Goal: Task Accomplishment & Management: Complete application form

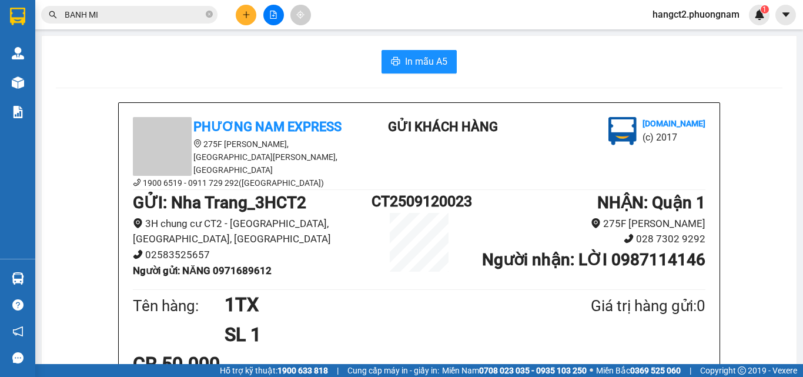
click at [246, 9] on button at bounding box center [246, 15] width 21 height 21
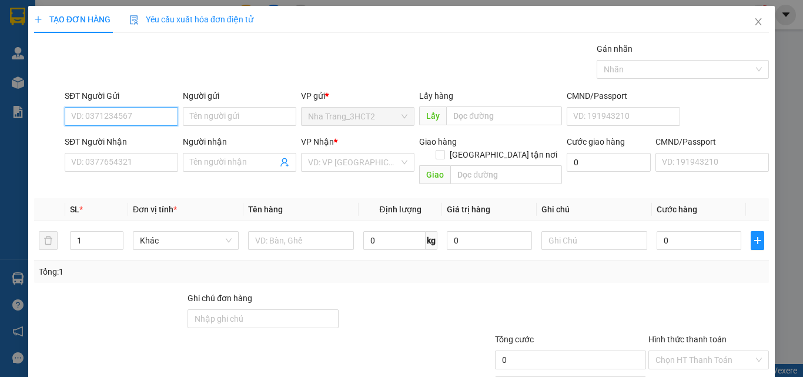
click at [164, 112] on input "SĐT Người Gửi" at bounding box center [121, 116] width 113 height 19
click at [163, 140] on div "0707787898 - THANH [GEOGRAPHIC_DATA]" at bounding box center [152, 139] width 162 height 13
type input "0707787898"
type input "THANH NGA"
type input "0888791188"
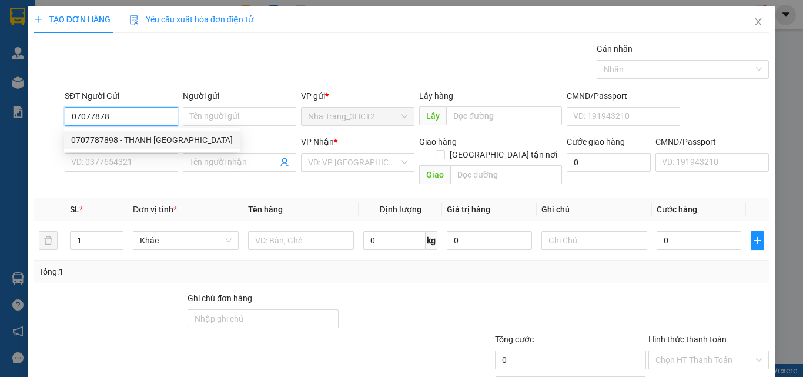
type input "MAI A"
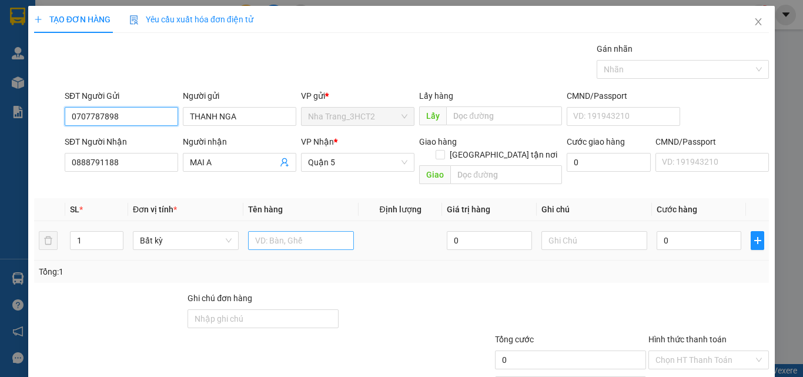
type input "0707787898"
click at [298, 231] on input "text" at bounding box center [301, 240] width 106 height 19
type input "1T ĐỎ"
click at [675, 237] on div "0" at bounding box center [699, 241] width 85 height 24
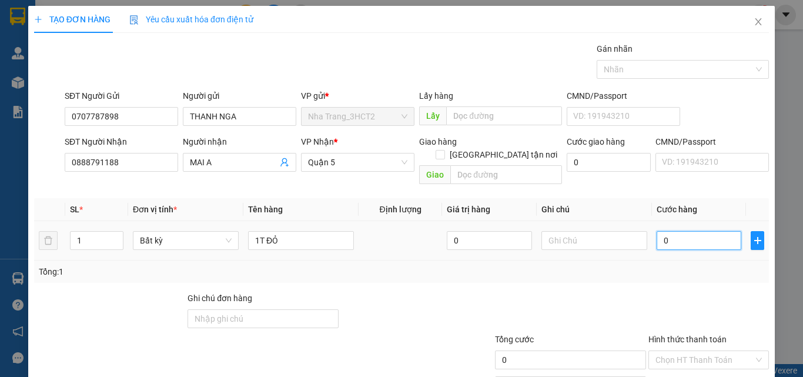
click at [675, 231] on input "0" at bounding box center [699, 240] width 85 height 19
type input "2"
type input "20"
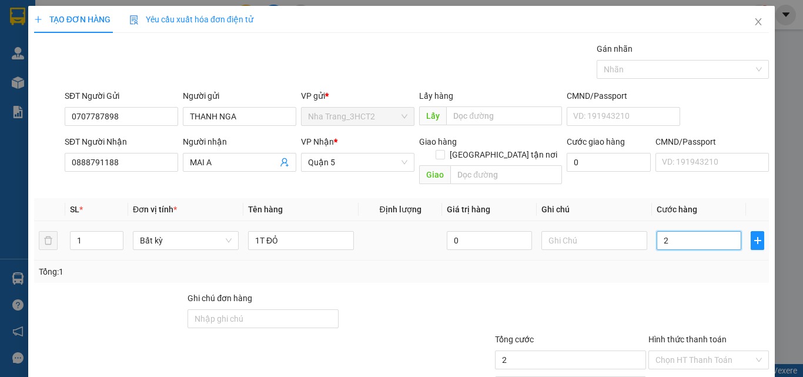
type input "20"
type input "200"
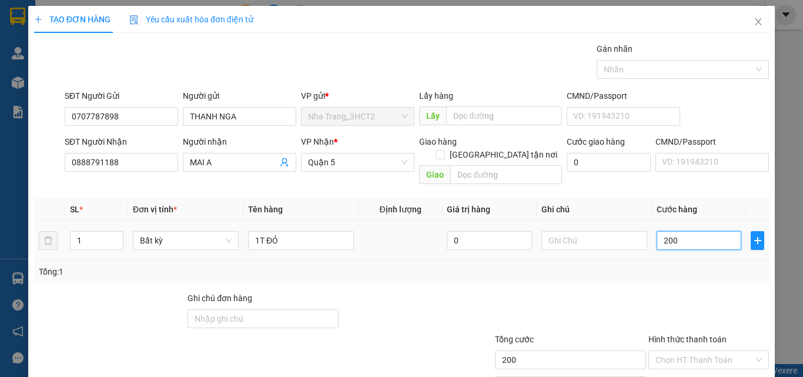
type input "2.000"
type input "20.000"
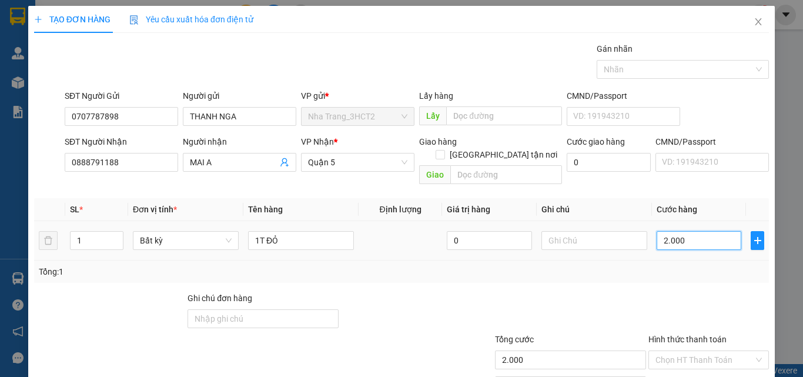
type input "20.000"
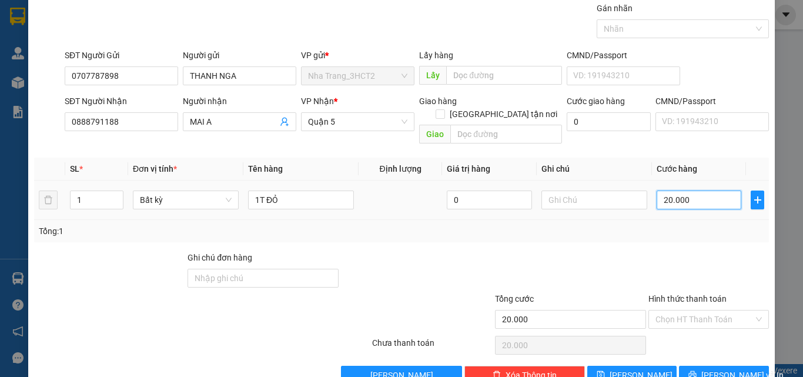
scroll to position [58, 0]
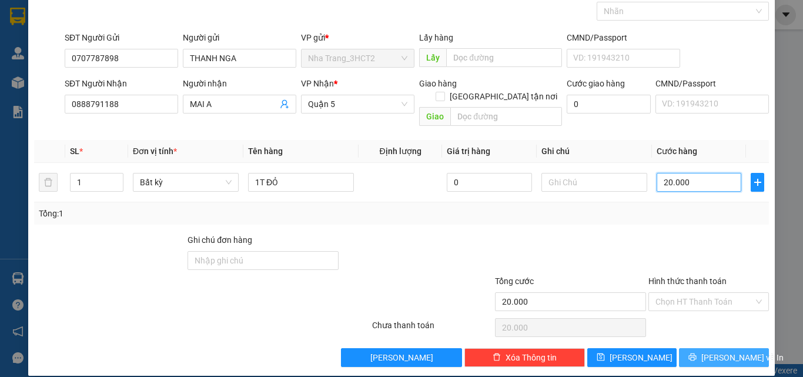
type input "20.000"
click at [713, 351] on span "[PERSON_NAME] và In" at bounding box center [742, 357] width 82 height 13
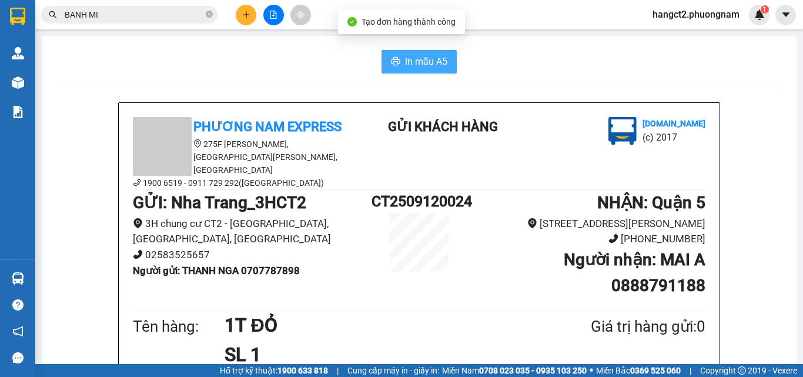
click at [438, 68] on span "In mẫu A5" at bounding box center [426, 61] width 42 height 15
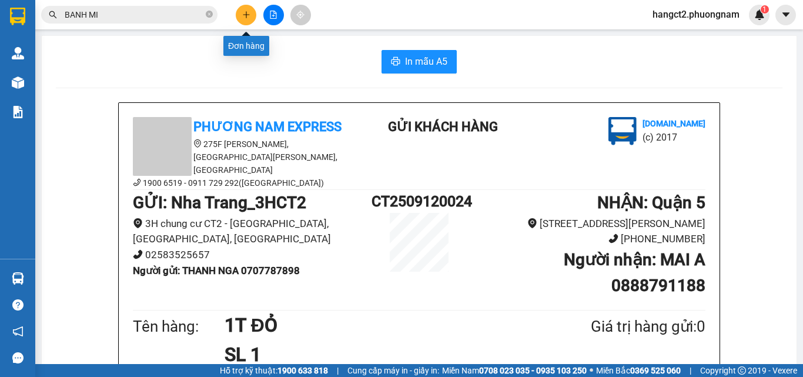
click at [249, 11] on icon "plus" at bounding box center [246, 15] width 8 height 8
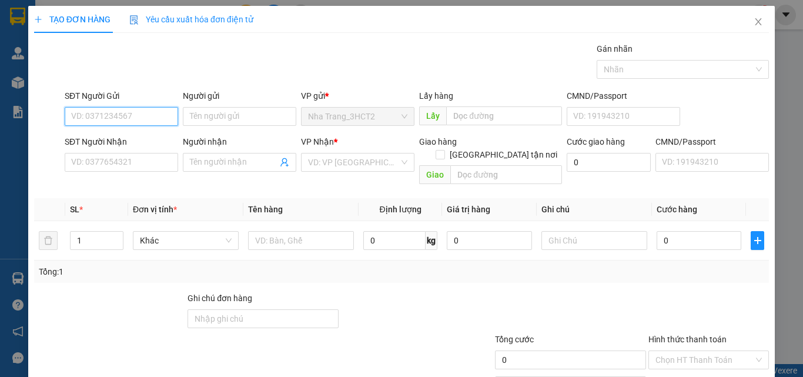
click at [165, 118] on input "SĐT Người Gửi" at bounding box center [121, 116] width 113 height 19
click at [91, 115] on input "0258650254" at bounding box center [121, 116] width 113 height 19
click at [89, 116] on input "0258650254" at bounding box center [121, 116] width 113 height 19
click at [101, 119] on input "0258650254" at bounding box center [121, 116] width 113 height 19
type input "02586505254"
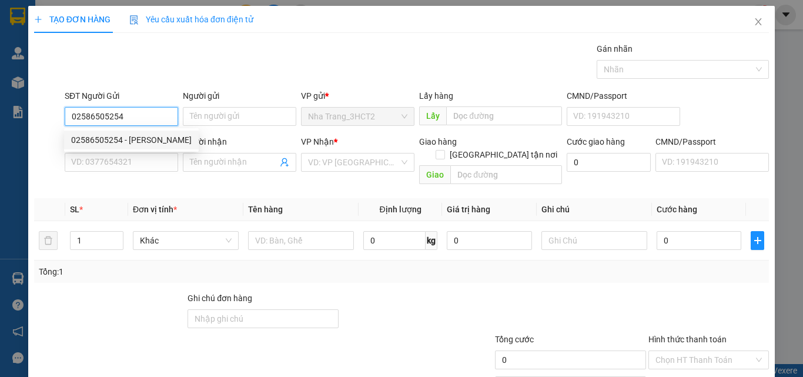
click at [132, 119] on input "02586505254" at bounding box center [121, 116] width 113 height 19
click at [137, 139] on div "02586505254 - [PERSON_NAME]" at bounding box center [131, 139] width 121 height 13
type input "HƯNG PHÁT"
type input "0964249993"
type input "THÀNH QUYỀN"
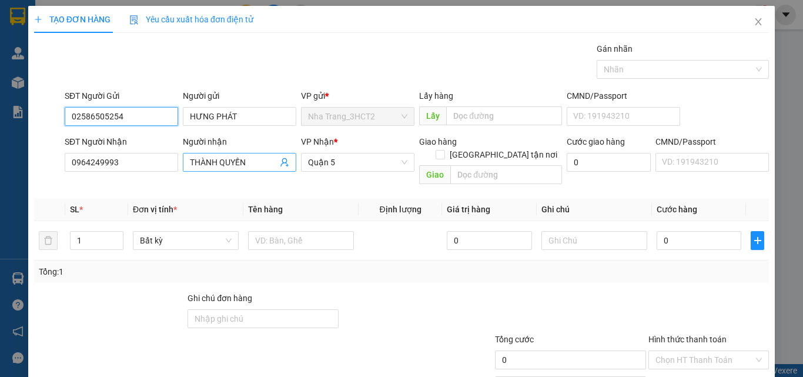
type input "02586505254"
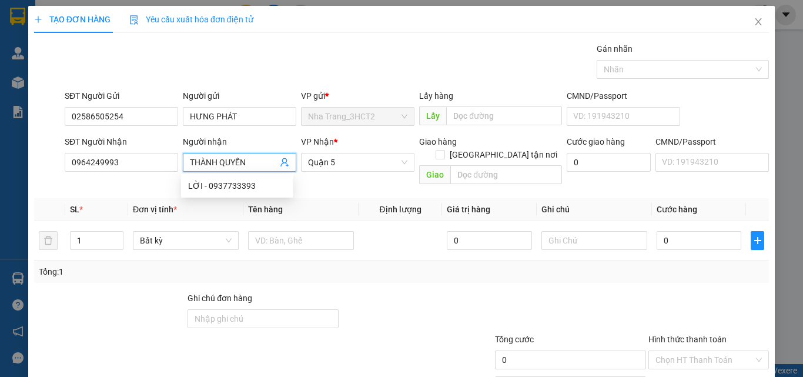
drag, startPoint x: 251, startPoint y: 165, endPoint x: 144, endPoint y: 196, distance: 111.4
click at [144, 196] on div "Transit Pickup Surcharge Ids Transit Deliver Surcharge Ids Transit Deliver Surc…" at bounding box center [401, 233] width 735 height 383
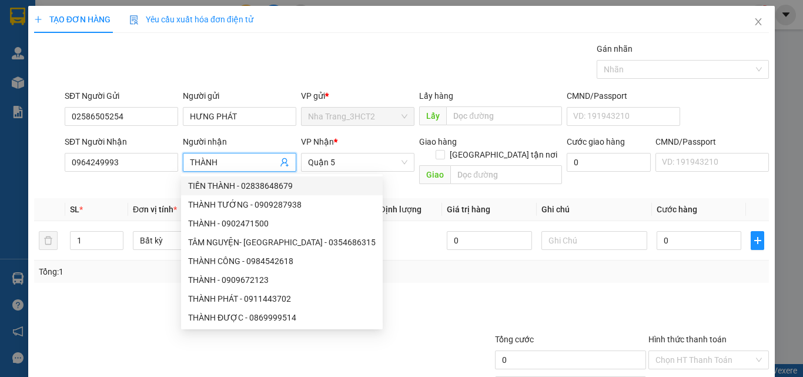
drag, startPoint x: 236, startPoint y: 160, endPoint x: 197, endPoint y: 172, distance: 40.4
click at [197, 172] on div "Người nhận THÀNH" at bounding box center [239, 155] width 113 height 41
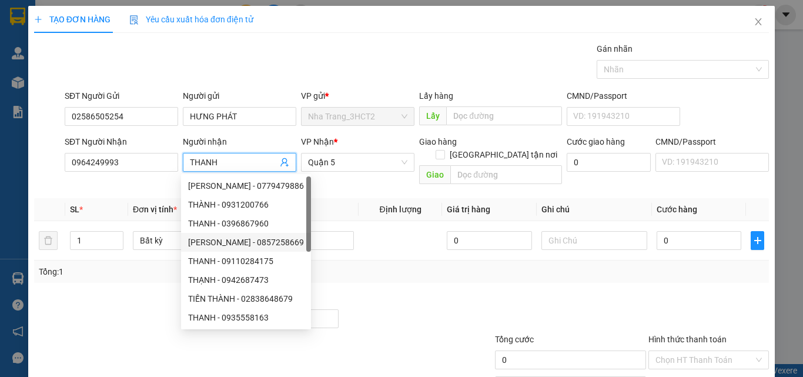
type input "THANH"
click at [170, 265] on div "Tổng: 1" at bounding box center [175, 271] width 272 height 13
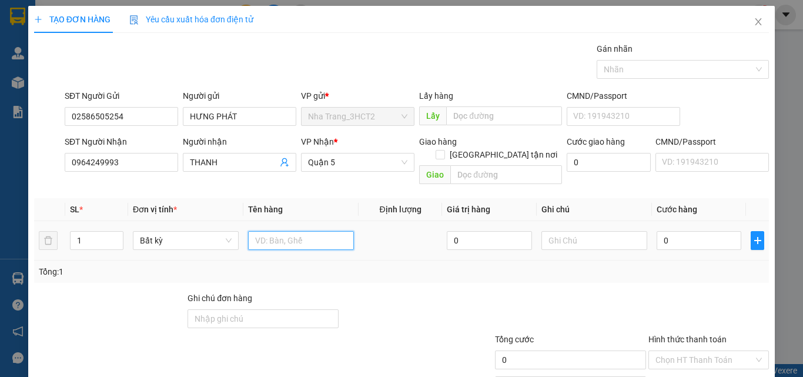
click at [317, 235] on input "text" at bounding box center [301, 240] width 106 height 19
type input "1H"
click at [694, 234] on input "0" at bounding box center [699, 240] width 85 height 19
type input "2"
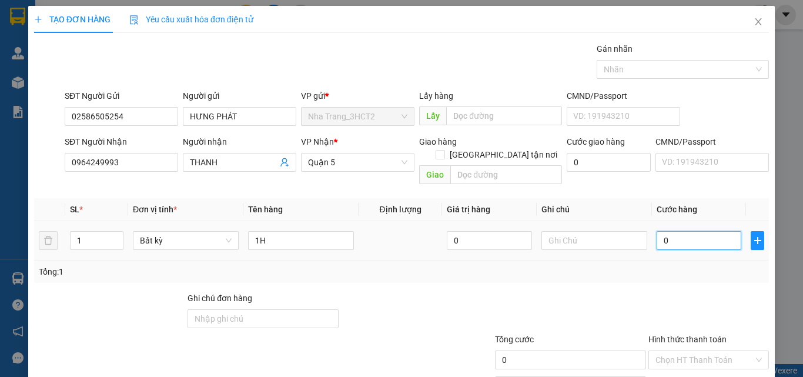
type input "2"
type input "20"
type input "200"
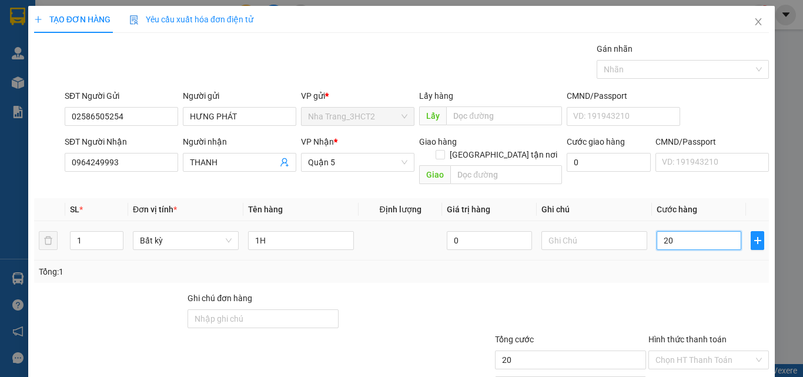
type input "200"
type input "2.000"
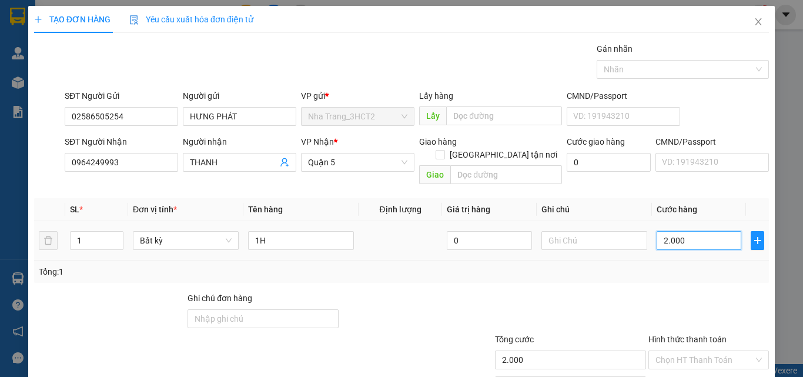
type input "20.000"
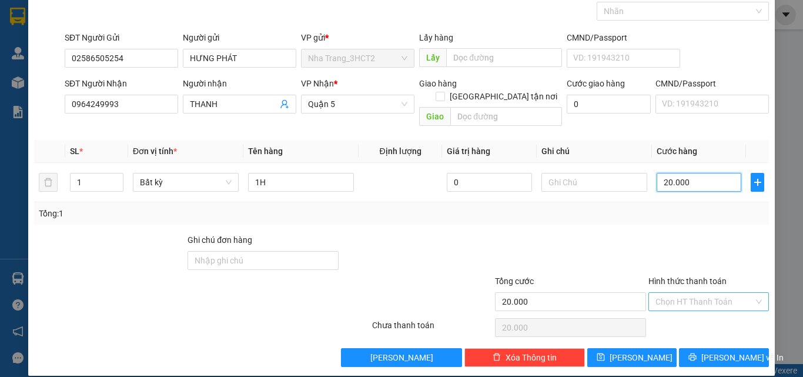
type input "20.000"
click at [699, 295] on input "Hình thức thanh toán" at bounding box center [705, 302] width 98 height 18
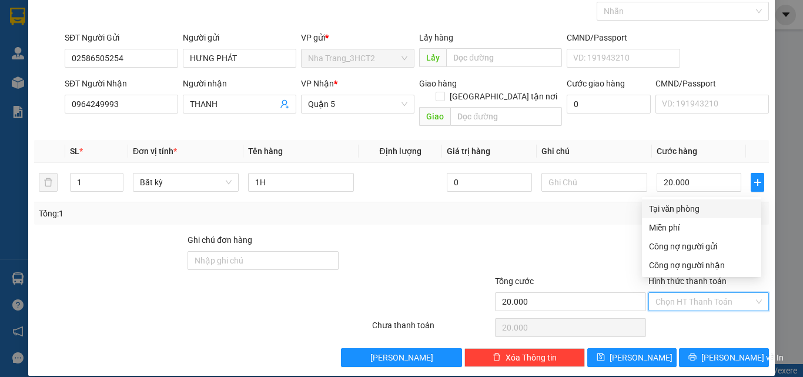
click at [666, 211] on div "Tại văn phòng" at bounding box center [701, 208] width 105 height 13
type input "0"
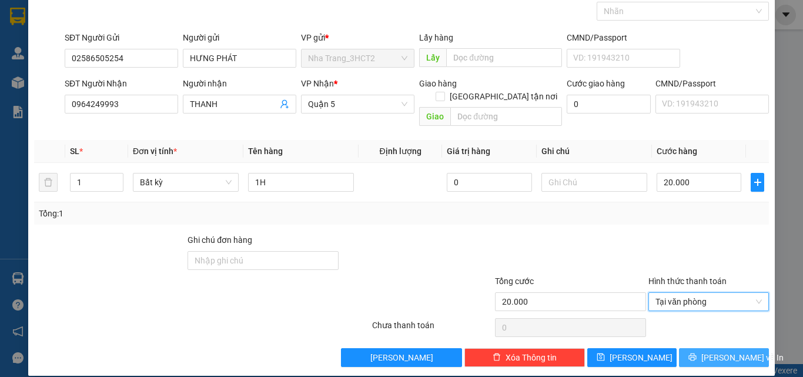
click at [740, 348] on button "[PERSON_NAME] và In" at bounding box center [724, 357] width 90 height 19
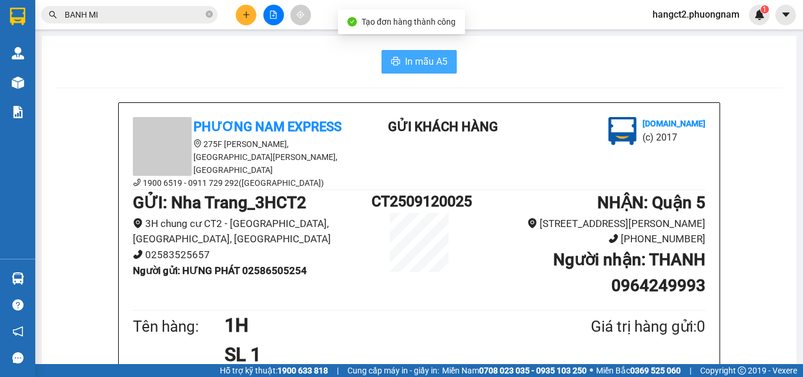
click at [442, 61] on span "In mẫu A5" at bounding box center [426, 61] width 42 height 15
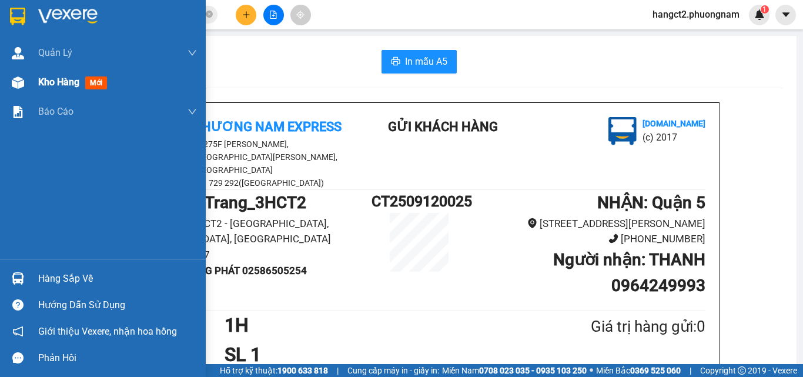
click at [73, 81] on span "Kho hàng" at bounding box center [58, 81] width 41 height 11
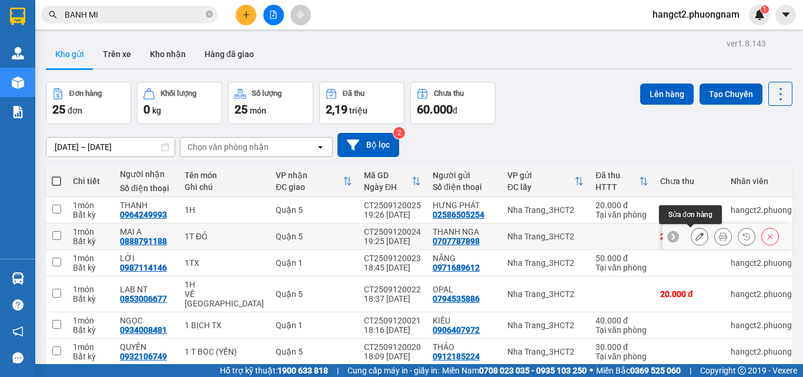
click at [695, 236] on icon at bounding box center [699, 236] width 8 height 8
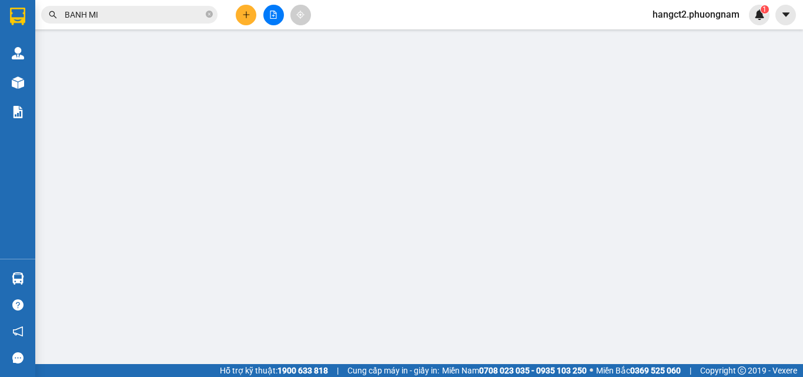
type input "0707787898"
type input "0888791188"
type input "20.000"
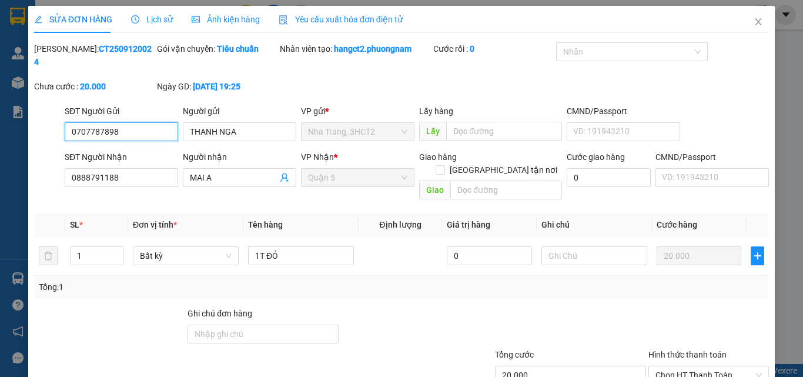
scroll to position [61, 0]
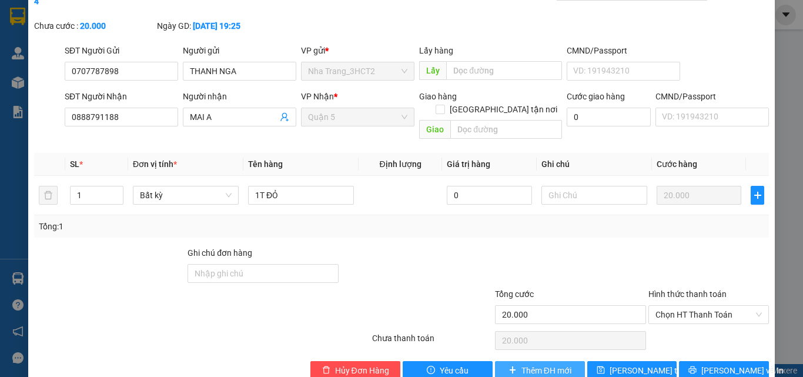
click at [543, 364] on span "Thêm ĐH mới" at bounding box center [546, 370] width 50 height 13
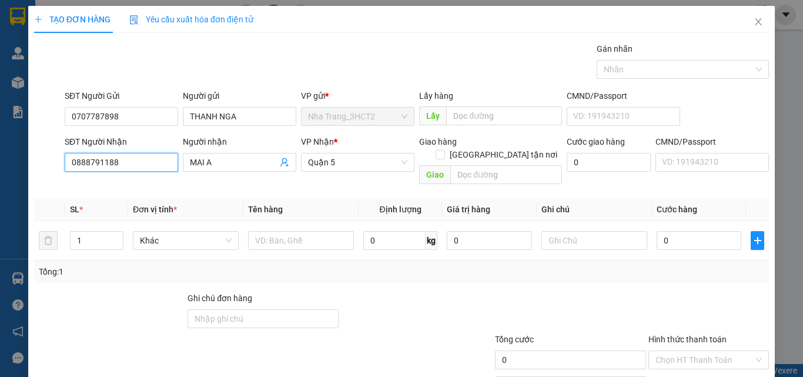
drag, startPoint x: 45, startPoint y: 204, endPoint x: 11, endPoint y: 220, distance: 37.9
click at [11, 220] on div "TẠO ĐƠN HÀNG Yêu cầu xuất hóa đơn điện tử Transit Pickup Surcharge Ids Transit …" at bounding box center [401, 188] width 803 height 377
type input "0"
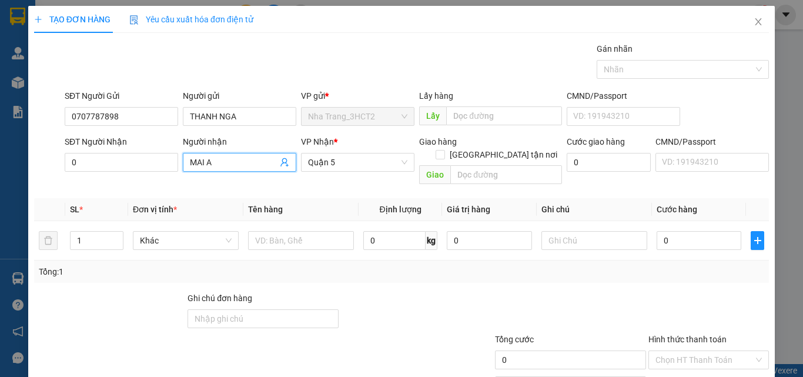
drag, startPoint x: 236, startPoint y: 160, endPoint x: 172, endPoint y: 183, distance: 68.4
click at [172, 183] on div "Transit Pickup Surcharge Ids Transit Deliver Surcharge Ids Transit Deliver Surc…" at bounding box center [401, 233] width 735 height 383
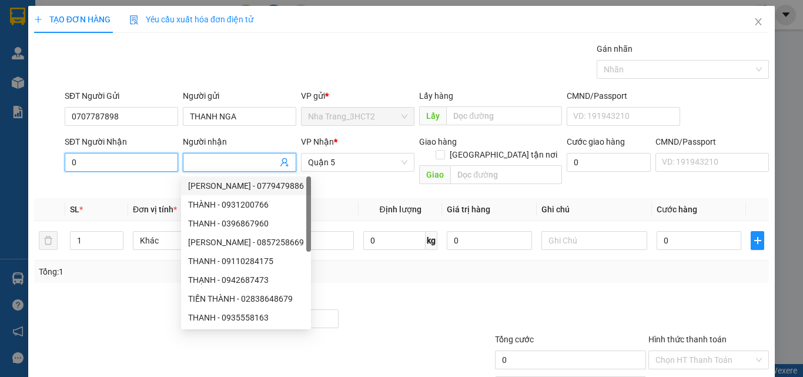
click at [125, 158] on input "0" at bounding box center [121, 162] width 113 height 19
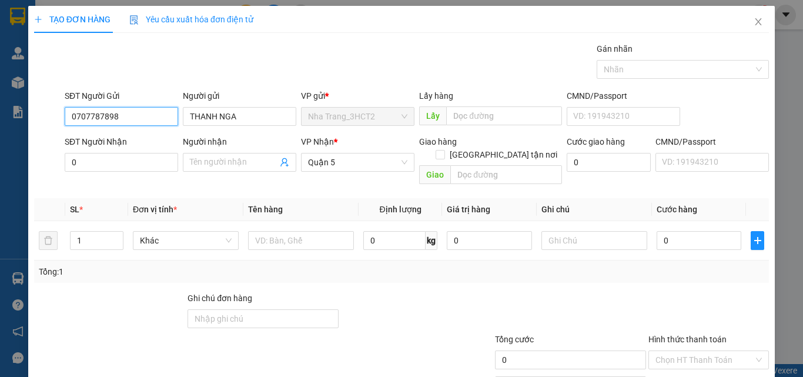
drag, startPoint x: 133, startPoint y: 116, endPoint x: 9, endPoint y: 165, distance: 133.3
click at [9, 165] on div "TẠO ĐƠN HÀNG Yêu cầu xuất hóa đơn điện tử Transit Pickup Surcharge Ids Transit …" at bounding box center [401, 188] width 803 height 377
click at [754, 19] on icon "close" at bounding box center [758, 21] width 9 height 9
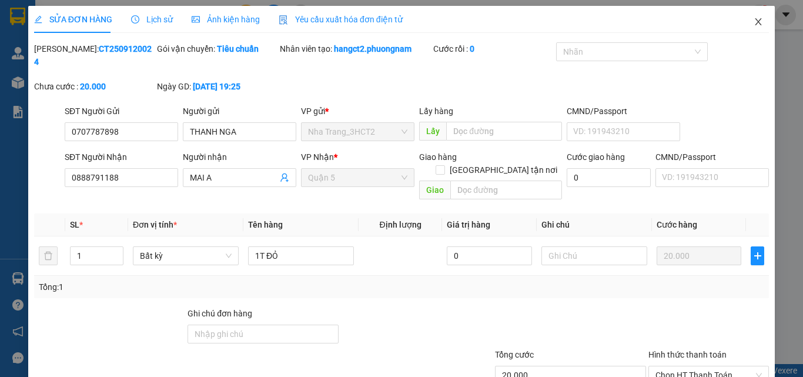
click at [754, 23] on icon "close" at bounding box center [758, 21] width 9 height 9
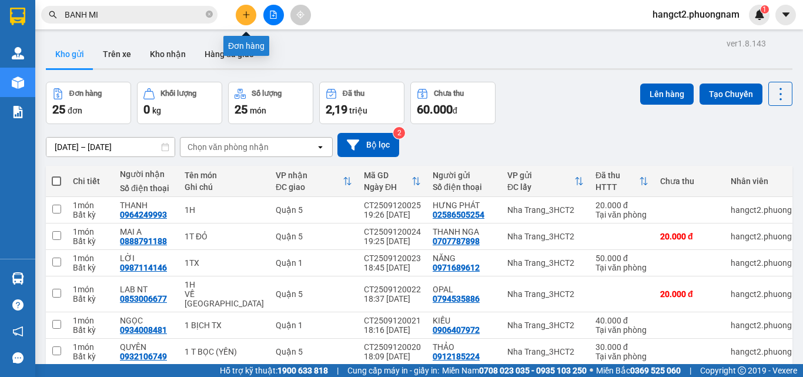
click at [240, 13] on button at bounding box center [246, 15] width 21 height 21
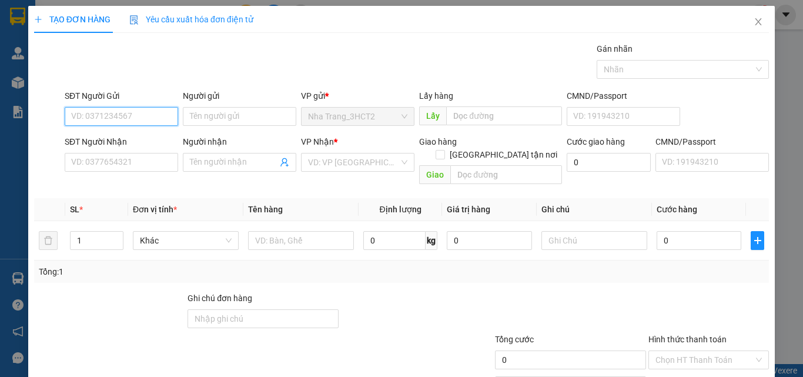
click at [146, 113] on input "SĐT Người Gửi" at bounding box center [121, 116] width 113 height 19
paste input "0707787898"
type input "0707787898"
click at [155, 139] on div "0707787898 - THANH [GEOGRAPHIC_DATA]" at bounding box center [152, 139] width 162 height 13
type input "THANH NGA"
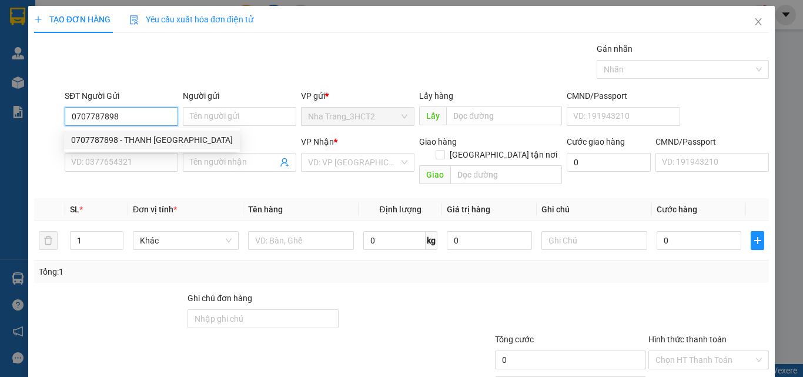
type input "0888791188"
type input "MAI A"
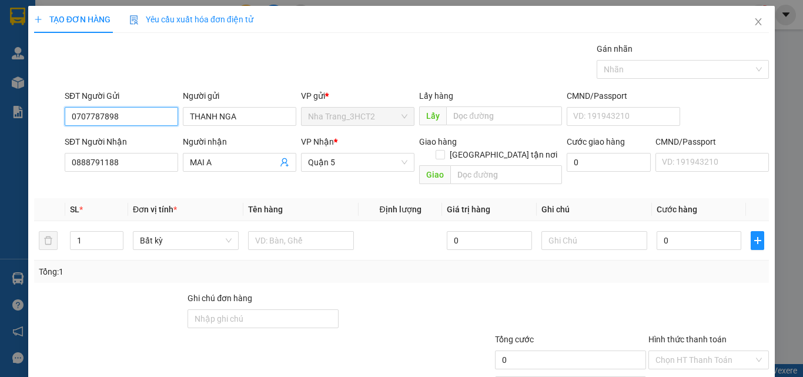
type input "0707787898"
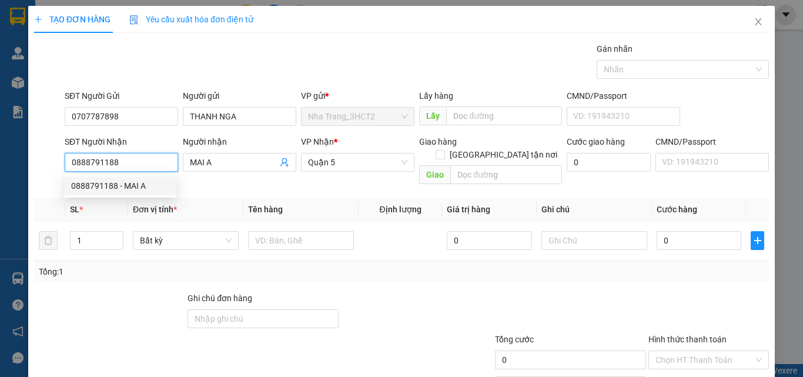
drag, startPoint x: 105, startPoint y: 176, endPoint x: 64, endPoint y: 190, distance: 43.5
click at [65, 189] on body "Kết quả tìm kiếm ( 3 ) Bộ lọc Gửi 3 ngày gần nhất Mã ĐH Trạng thái Món hàng Tổn…" at bounding box center [401, 188] width 803 height 377
click at [131, 202] on div "0523063678 - NGỌC" at bounding box center [120, 204] width 98 height 13
type input "0523063678"
type input "NGỌC"
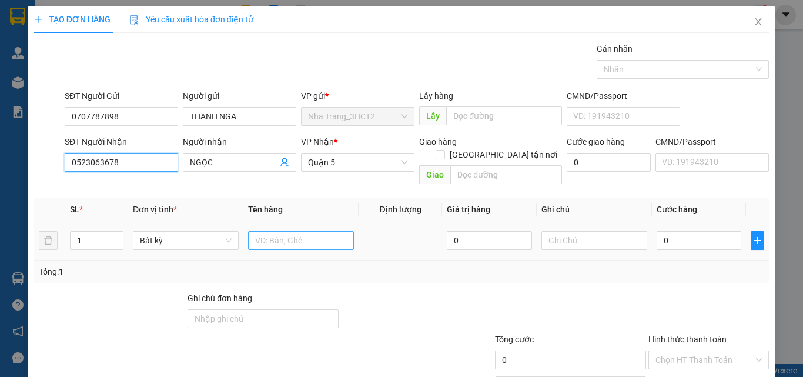
type input "0523063678"
click at [286, 232] on input "text" at bounding box center [301, 240] width 106 height 19
type input "1"
type input "1t đỏ"
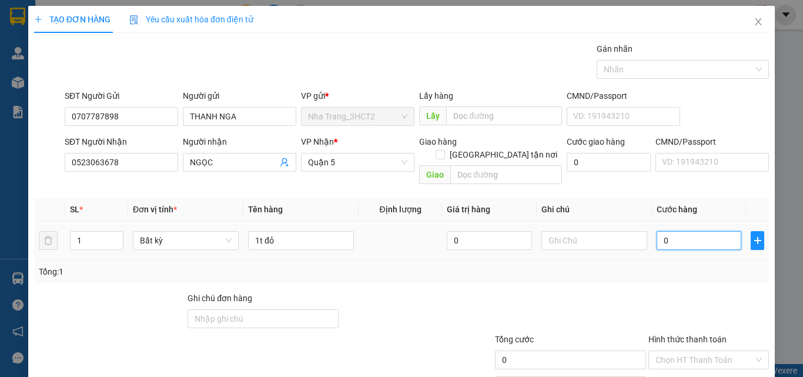
click at [700, 231] on input "0" at bounding box center [699, 240] width 85 height 19
type input "2"
type input "20"
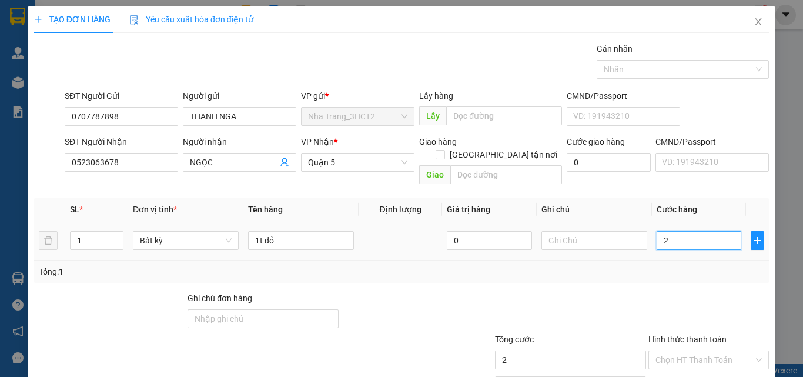
type input "20"
type input "200"
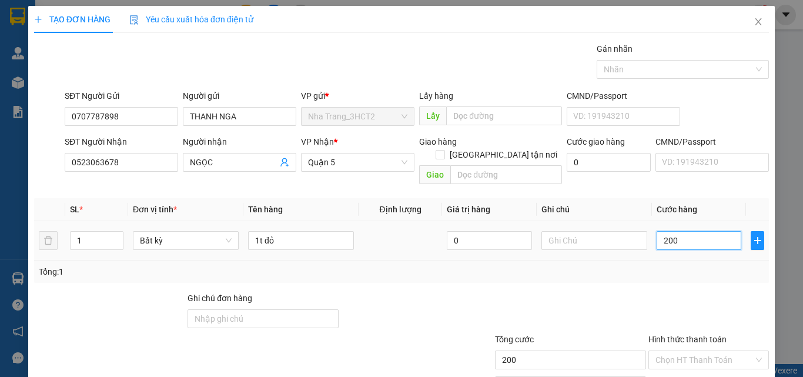
type input "2.000"
type input "20.000"
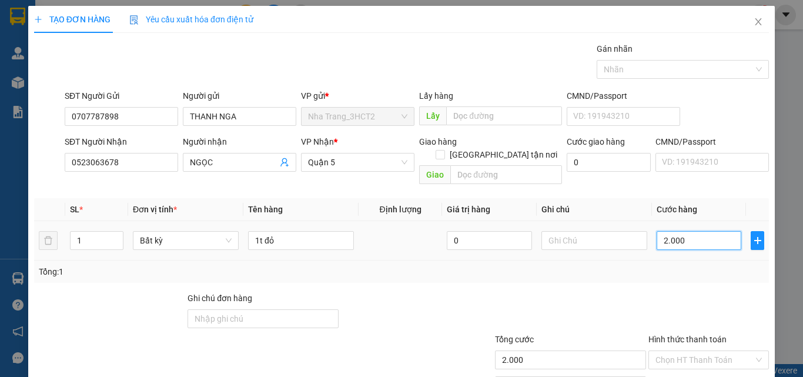
type input "20.000"
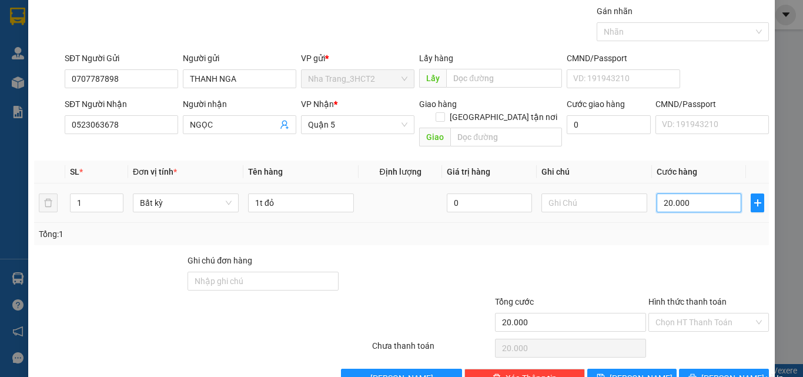
scroll to position [58, 0]
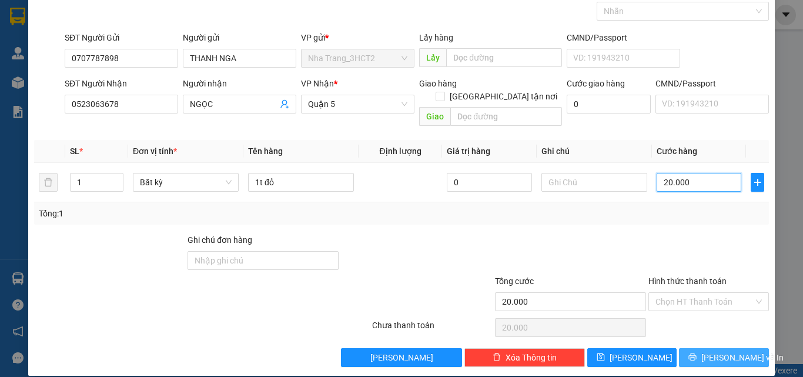
type input "20.000"
click at [711, 351] on span "[PERSON_NAME] và In" at bounding box center [742, 357] width 82 height 13
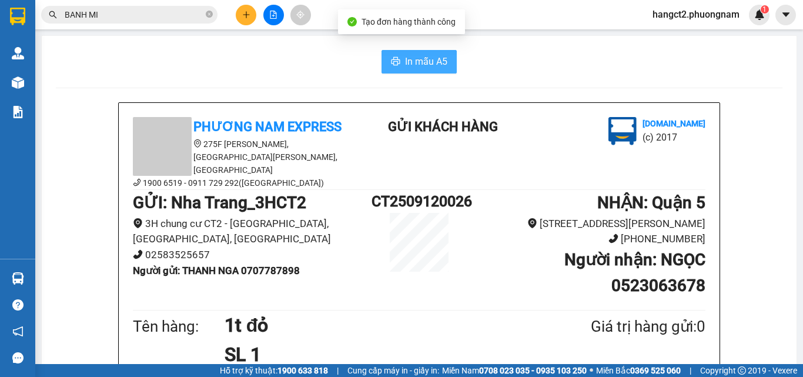
click at [429, 61] on span "In mẫu A5" at bounding box center [426, 61] width 42 height 15
click at [414, 61] on span "In mẫu A5" at bounding box center [426, 61] width 42 height 15
click at [243, 17] on button at bounding box center [246, 15] width 21 height 21
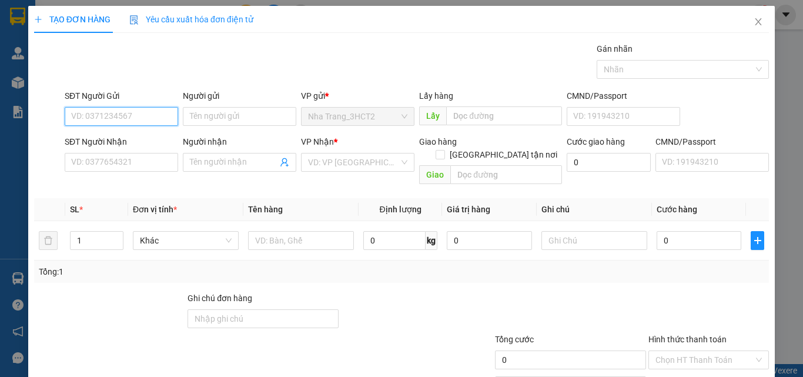
click at [109, 116] on input "SĐT Người Gửi" at bounding box center [121, 116] width 113 height 19
type input "0"
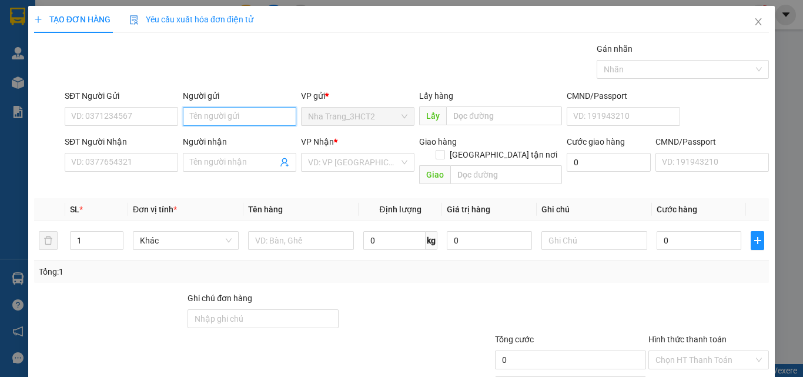
click at [204, 115] on input "Người gửi" at bounding box center [239, 116] width 113 height 19
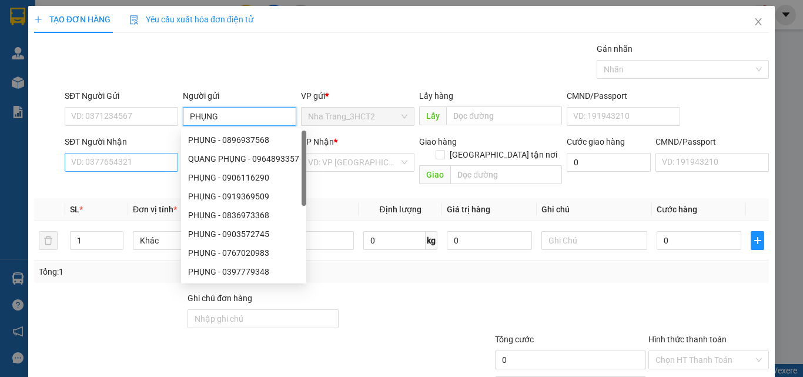
type input "PHỤNG"
click at [88, 166] on input "SĐT Người Nhận" at bounding box center [121, 162] width 113 height 19
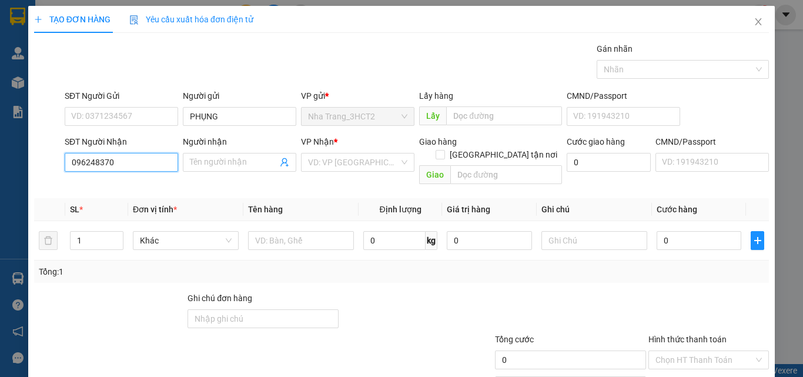
type input "0962483705"
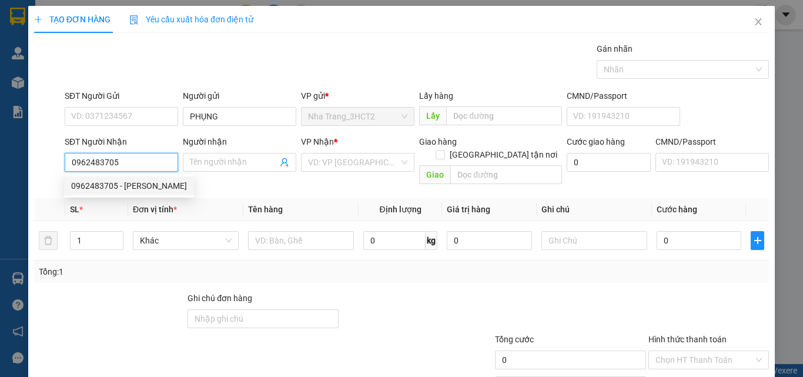
click at [103, 185] on div "0962483705 - [PERSON_NAME]" at bounding box center [129, 185] width 116 height 13
type input "HUYỀN"
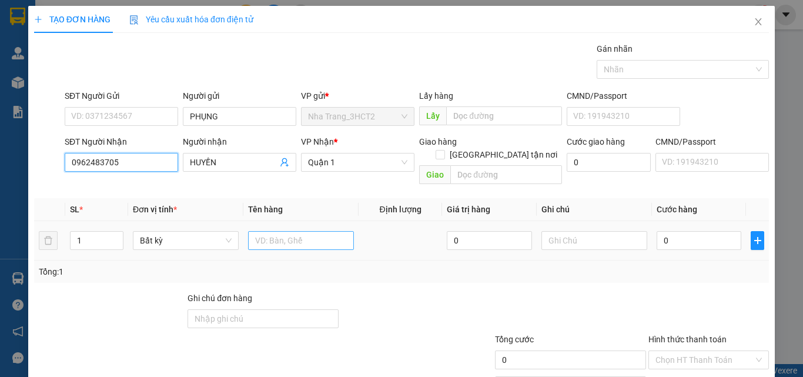
type input "0962483705"
click at [297, 231] on input "text" at bounding box center [301, 240] width 106 height 19
type input "1 BAO"
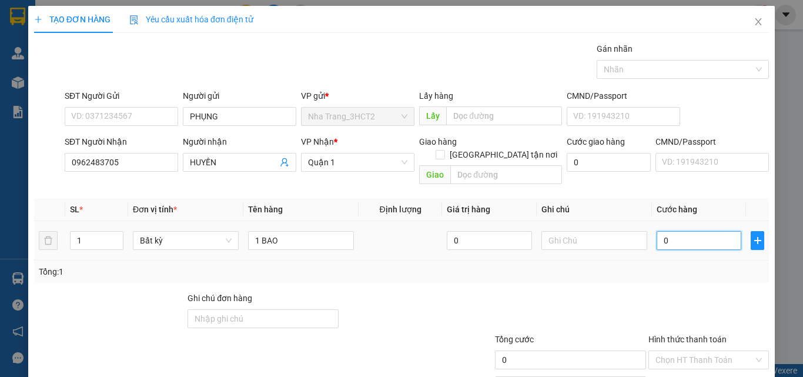
click at [696, 231] on input "0" at bounding box center [699, 240] width 85 height 19
type input "7"
type input "70"
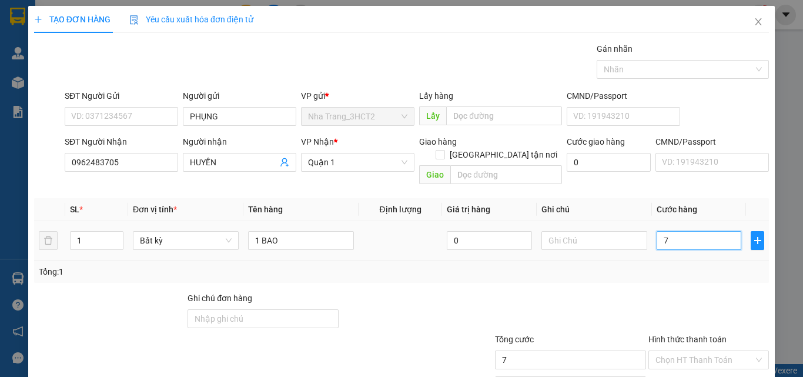
type input "70"
type input "700"
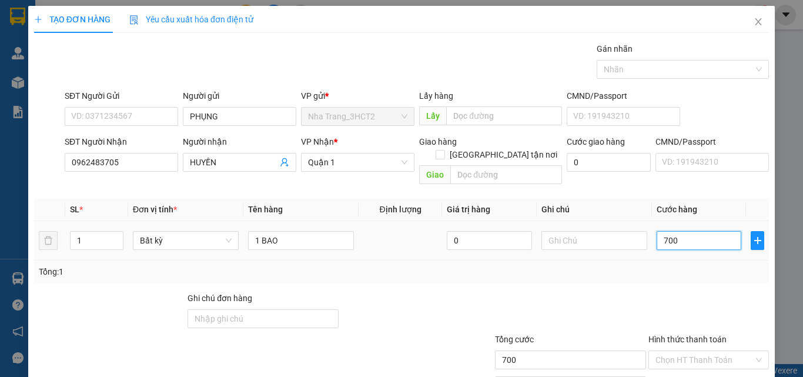
type input "7.000"
type input "70.000"
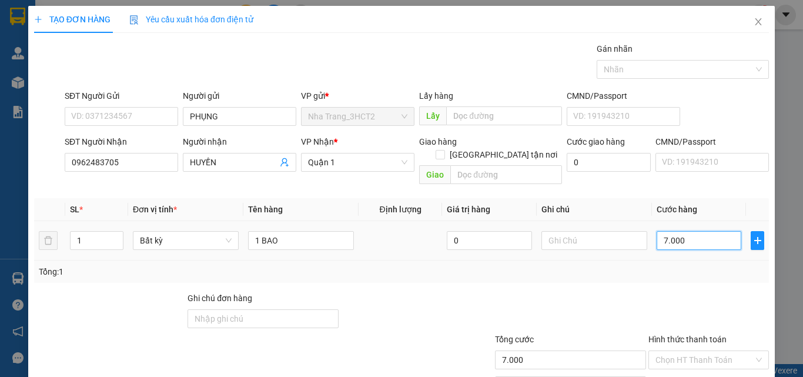
type input "70.000"
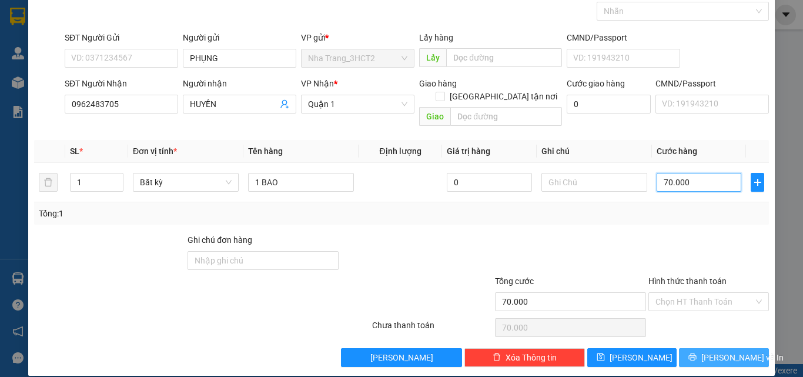
type input "70.000"
click at [718, 351] on span "[PERSON_NAME] và In" at bounding box center [742, 357] width 82 height 13
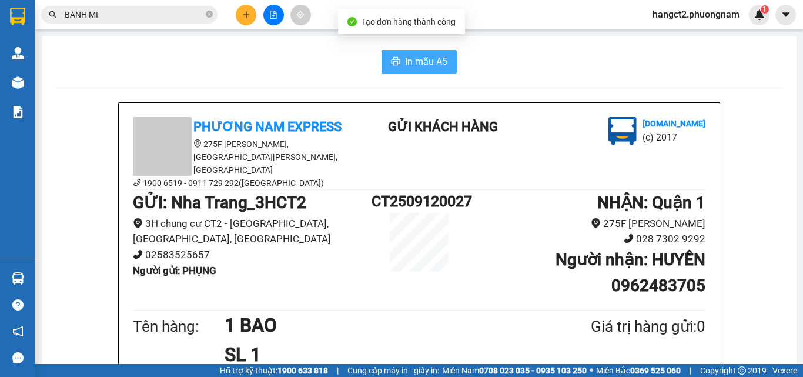
click at [424, 66] on span "In mẫu A5" at bounding box center [426, 61] width 42 height 15
